Goal: Task Accomplishment & Management: Use online tool/utility

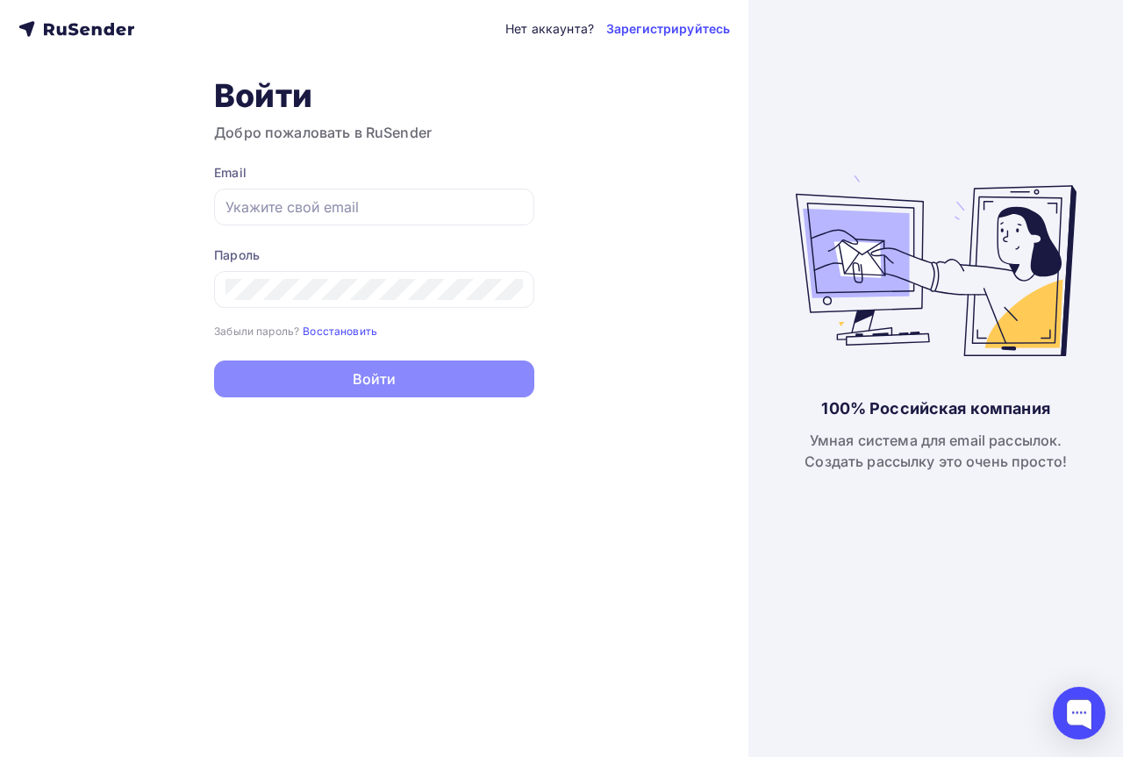
type input "[EMAIL_ADDRESS][DOMAIN_NAME]"
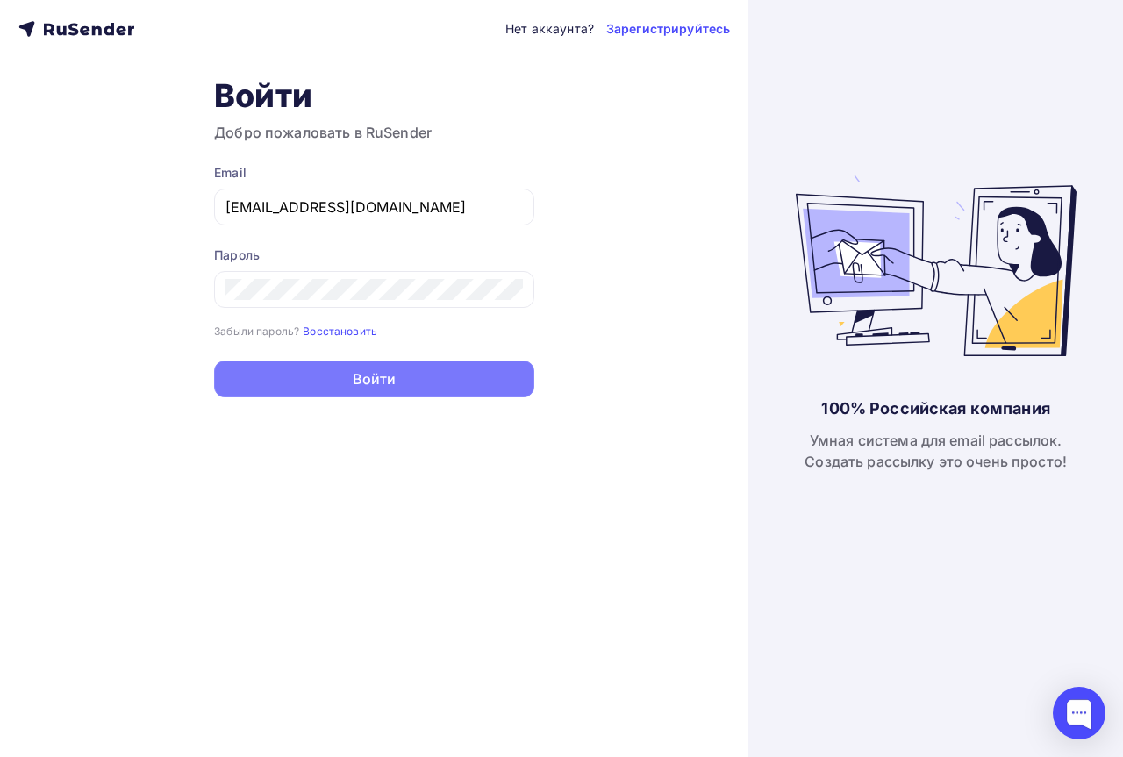
click at [370, 376] on button "Войти" at bounding box center [374, 379] width 320 height 37
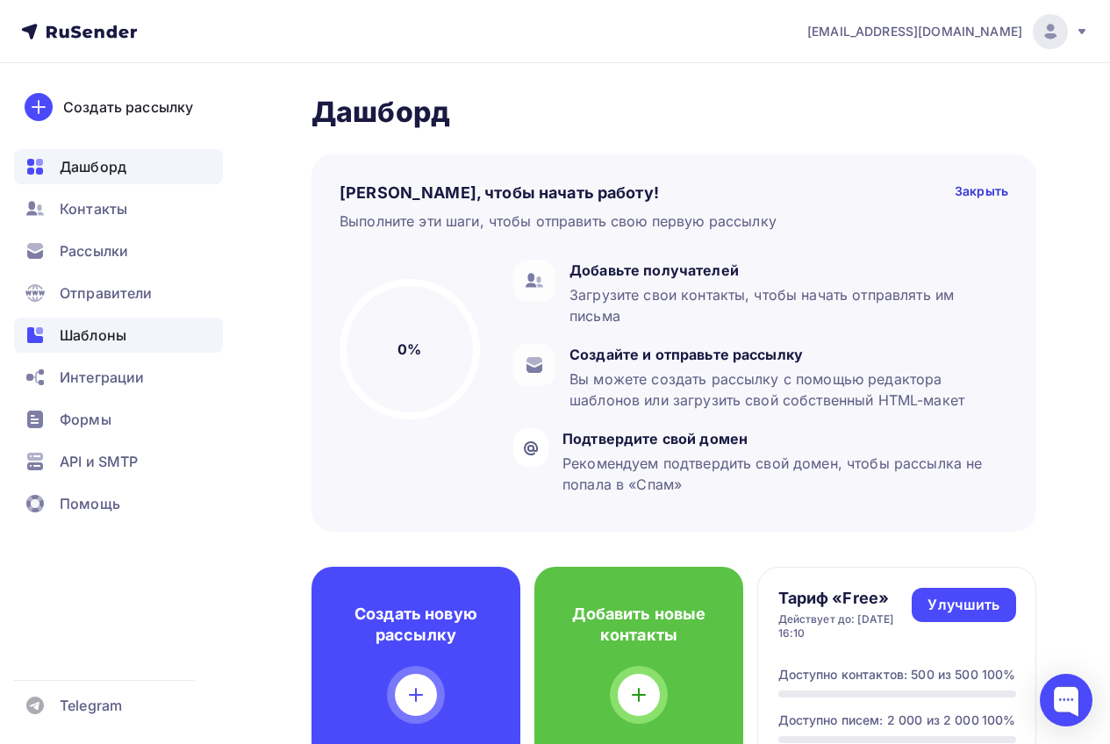
click at [76, 331] on span "Шаблоны" at bounding box center [93, 335] width 67 height 21
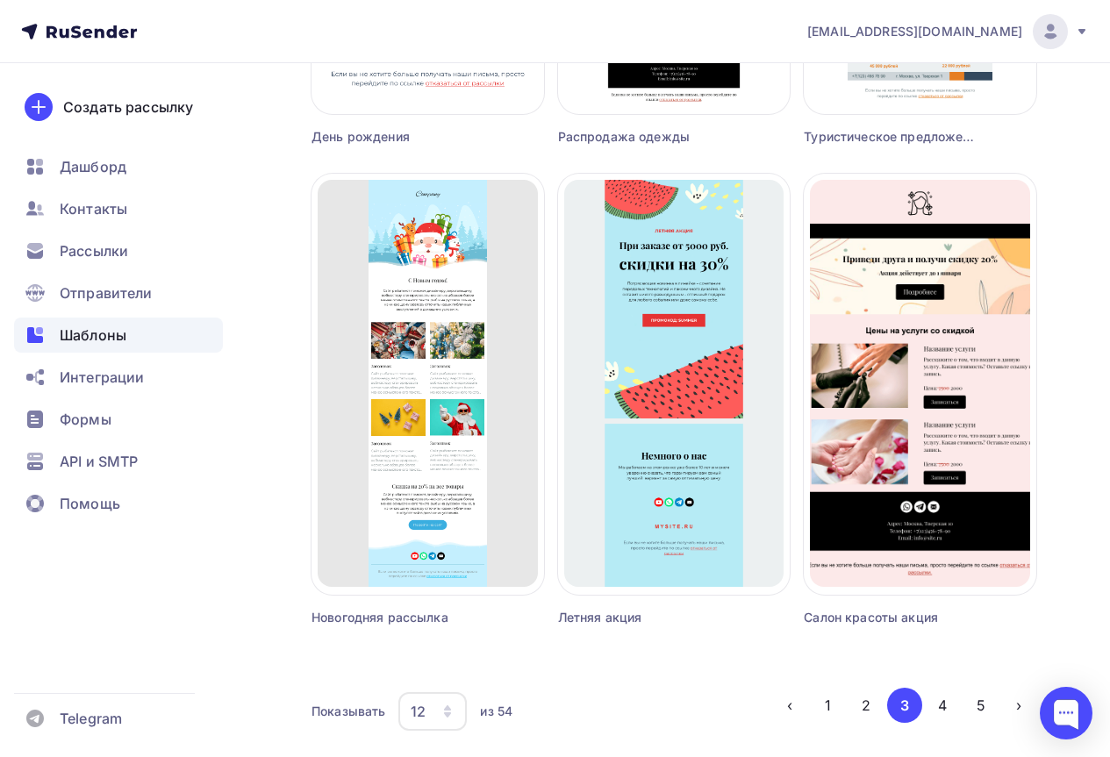
scroll to position [1558, 0]
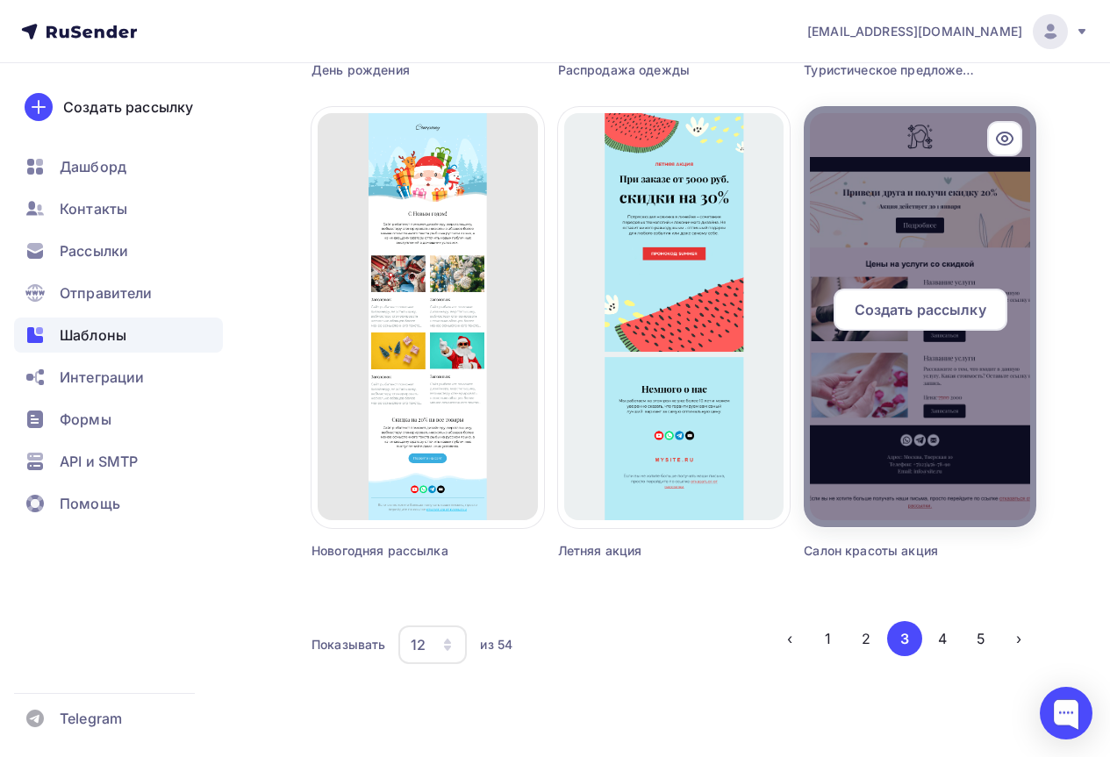
click at [936, 433] on div at bounding box center [920, 316] width 233 height 421
click at [915, 306] on span "Создать рассылку" at bounding box center [921, 309] width 132 height 21
